Goal: Task Accomplishment & Management: Complete application form

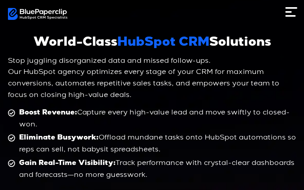
type input "**********"
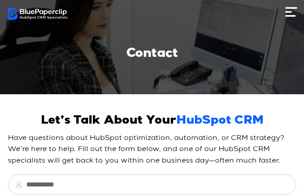
type input "********"
type input "**********"
select select "**********"
